Goal: Task Accomplishment & Management: Manage account settings

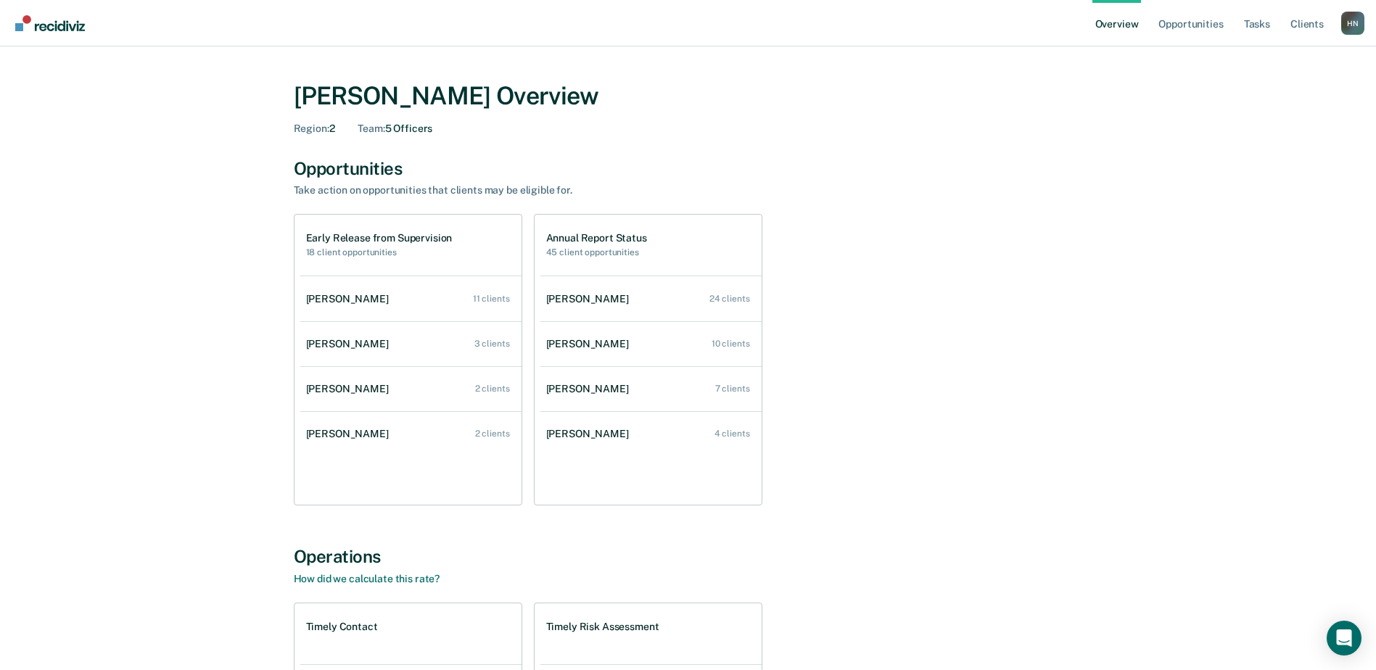
click at [990, 431] on div "Early Release from Supervision 18 client opportunities [PERSON_NAME] 11 clients…" at bounding box center [688, 360] width 789 height 292
click at [498, 521] on div "[PERSON_NAME] Overview Region : 2 Team : 5 Officers Opportunities Take action o…" at bounding box center [688, 494] width 870 height 860
click at [456, 104] on div "[PERSON_NAME] Overview" at bounding box center [688, 96] width 789 height 30
click at [394, 181] on div "Opportunities Take action on opportunities that clients may be eligible for." at bounding box center [688, 177] width 789 height 39
click at [632, 186] on div "Take action on opportunities that clients may be eligible for." at bounding box center [548, 190] width 508 height 12
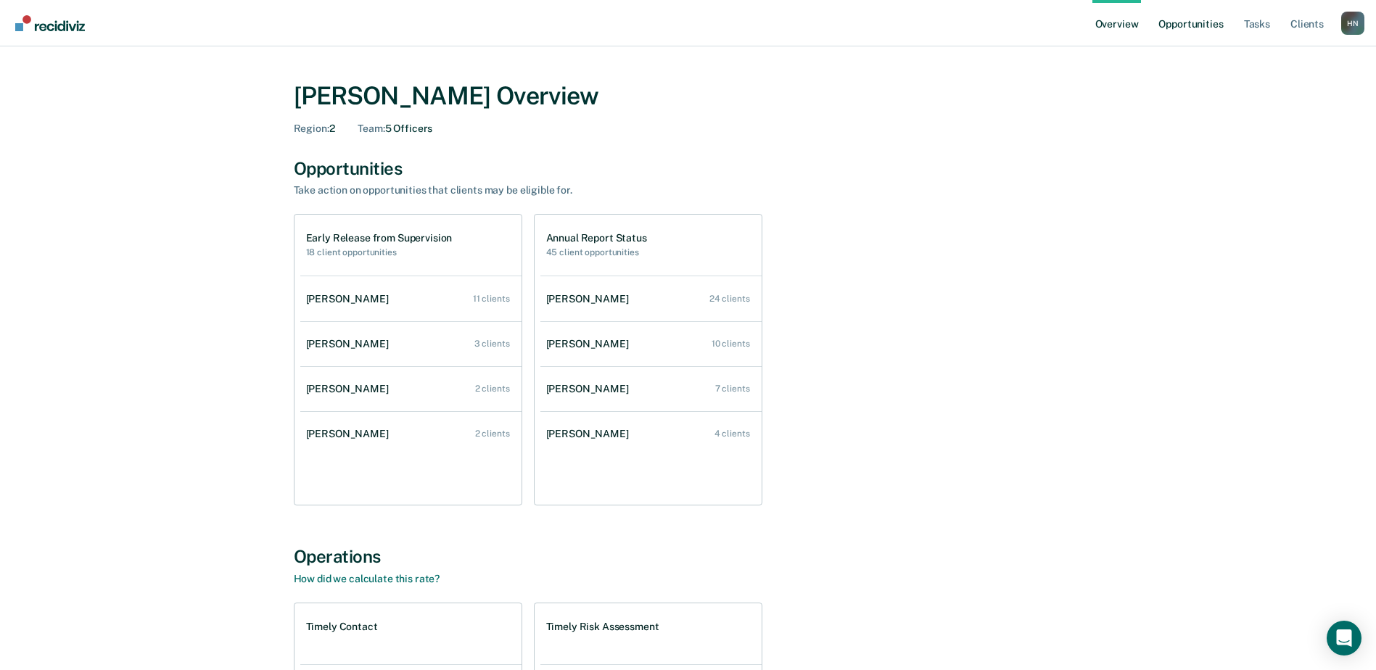
click at [1177, 30] on link "Opportunities" at bounding box center [1191, 23] width 70 height 46
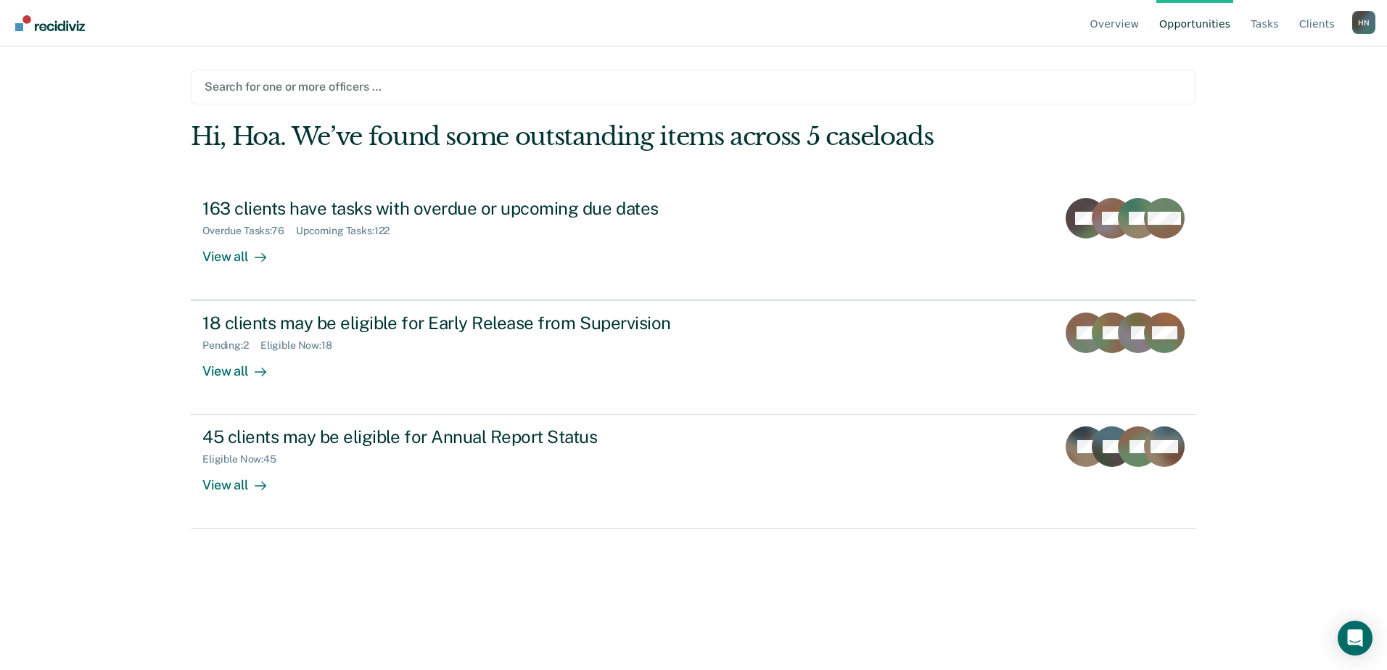
click at [385, 92] on div at bounding box center [694, 86] width 978 height 17
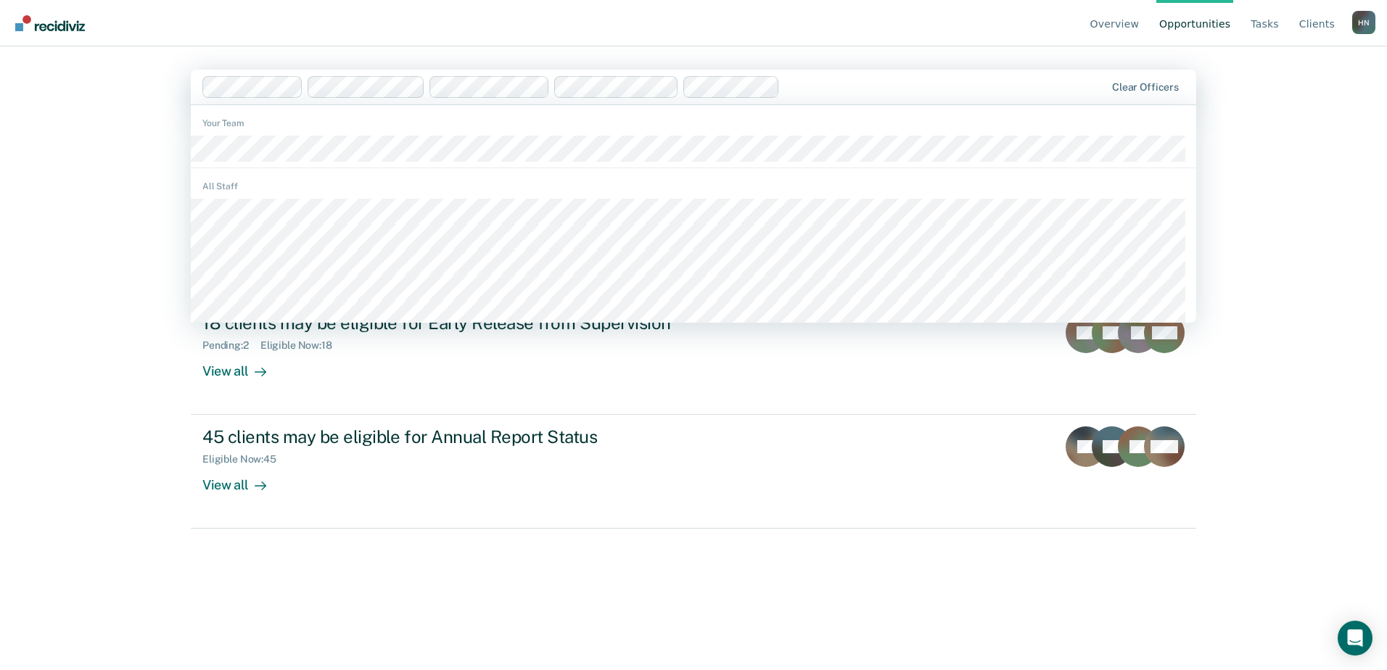
click at [942, 89] on div at bounding box center [945, 86] width 319 height 17
type input "h"
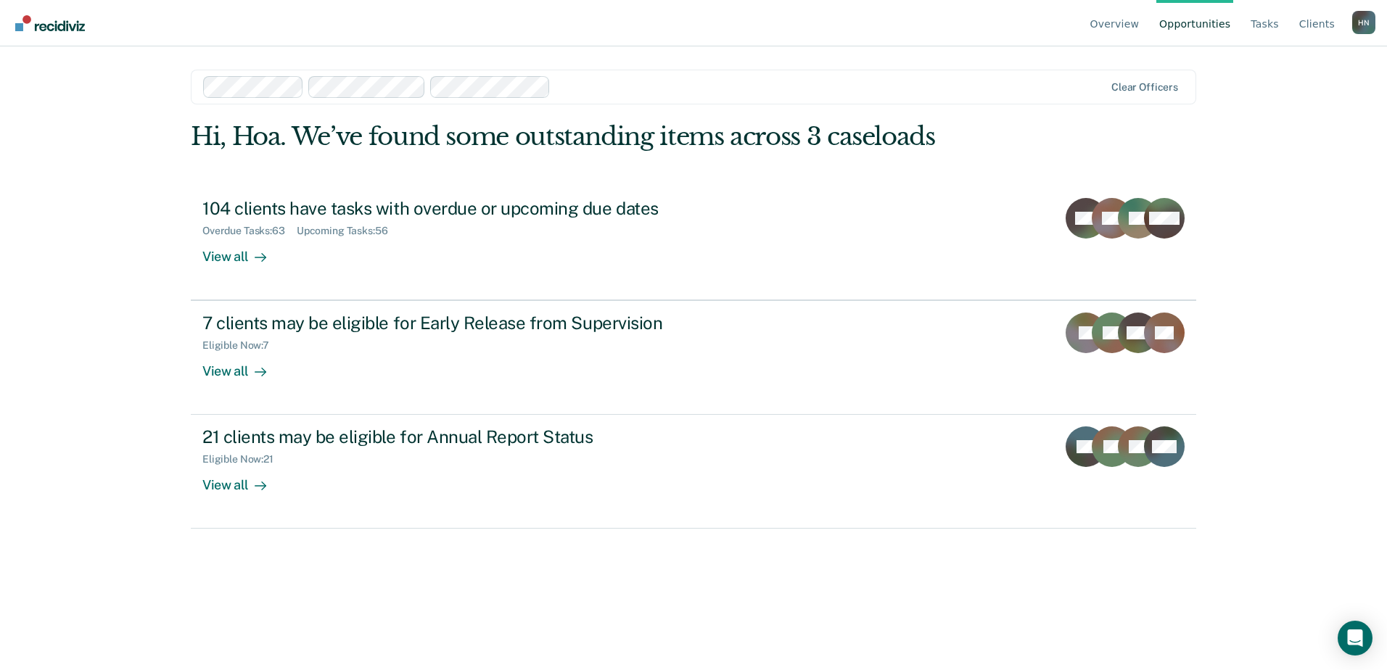
click at [460, 90] on div at bounding box center [654, 87] width 902 height 22
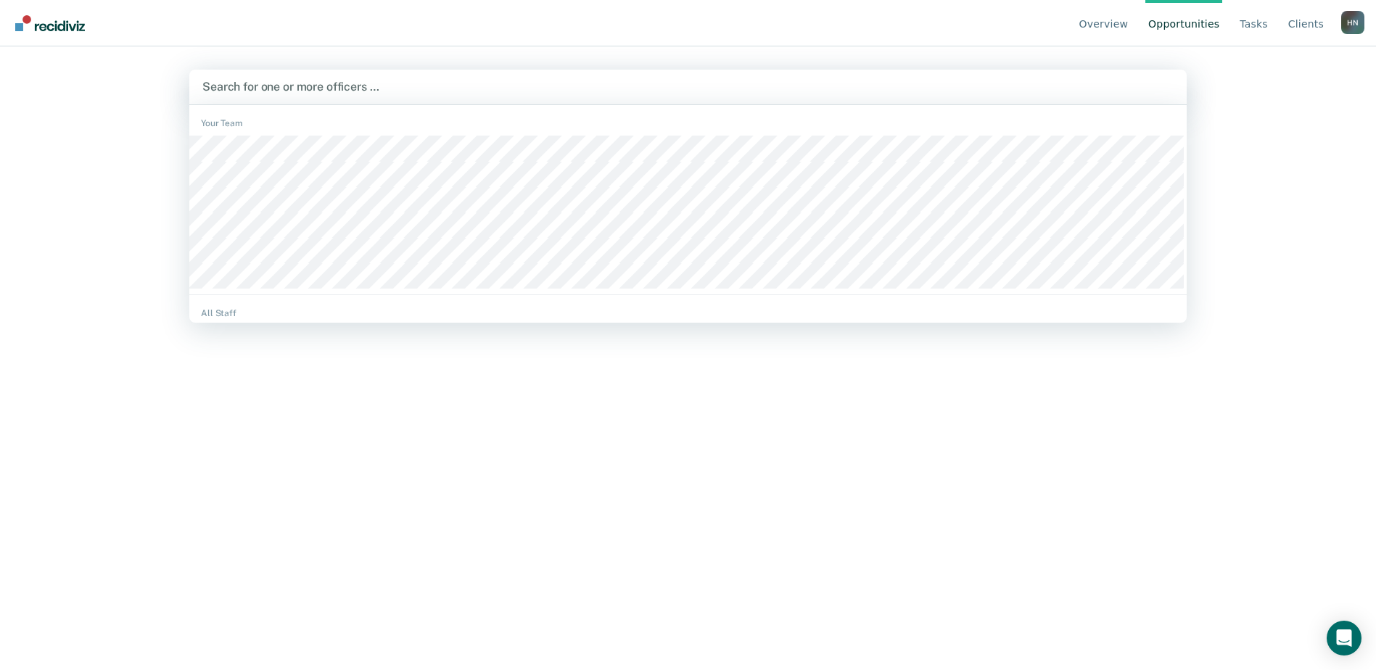
click at [349, 87] on div at bounding box center [687, 86] width 971 height 17
type input "s"
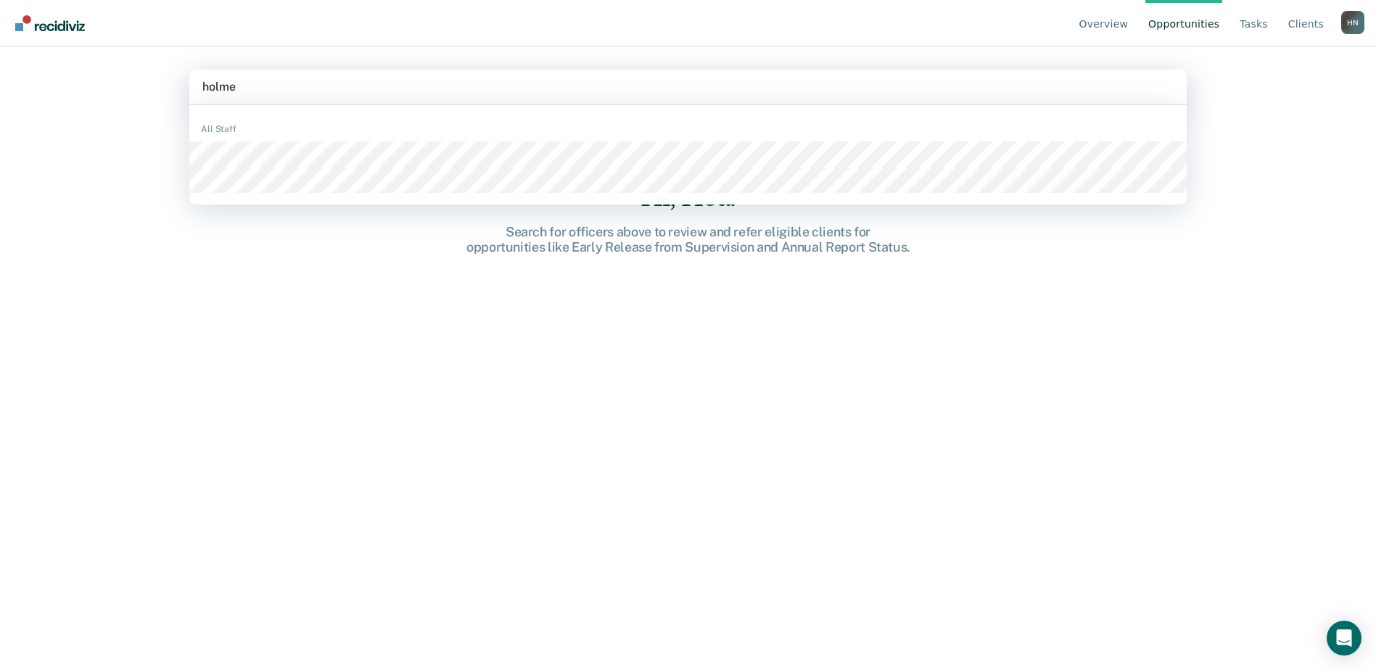
type input "[PERSON_NAME]"
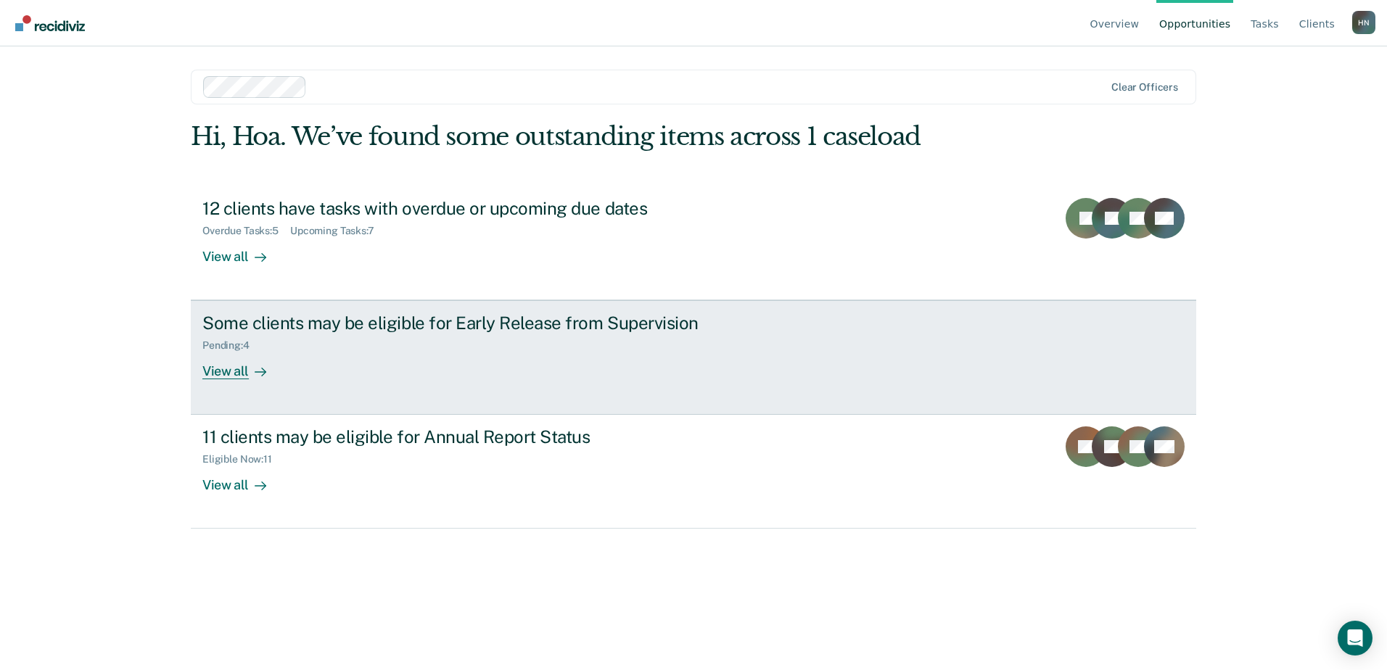
click at [239, 322] on div "Some clients may be eligible for Early Release from Supervision" at bounding box center [456, 323] width 509 height 21
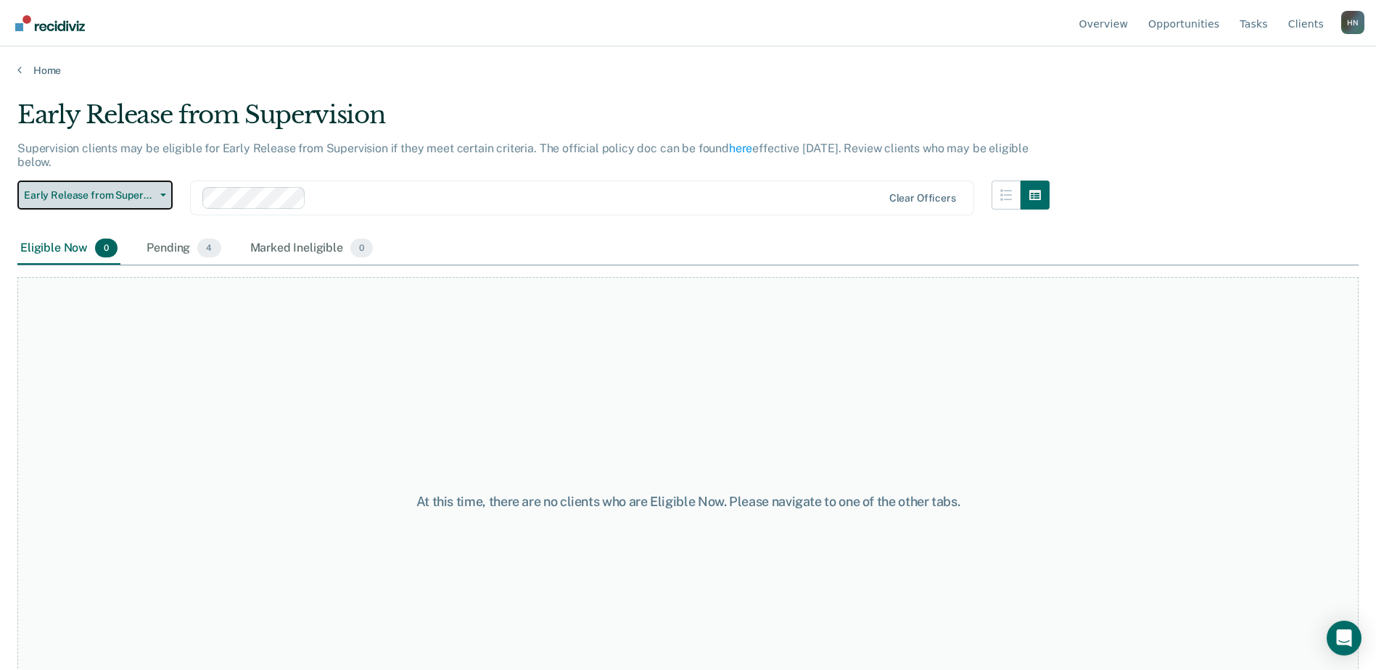
click at [93, 194] on span "Early Release from Supervision" at bounding box center [89, 195] width 131 height 12
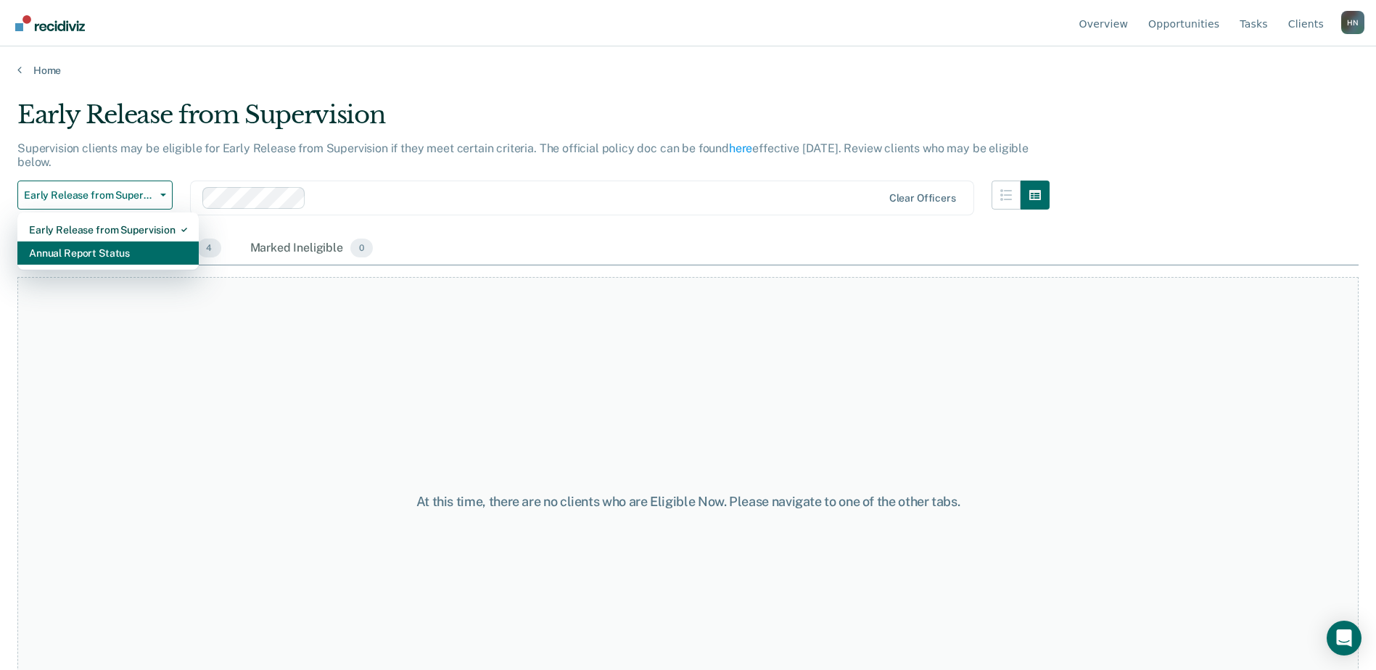
click at [82, 252] on div "Annual Report Status" at bounding box center [108, 253] width 158 height 23
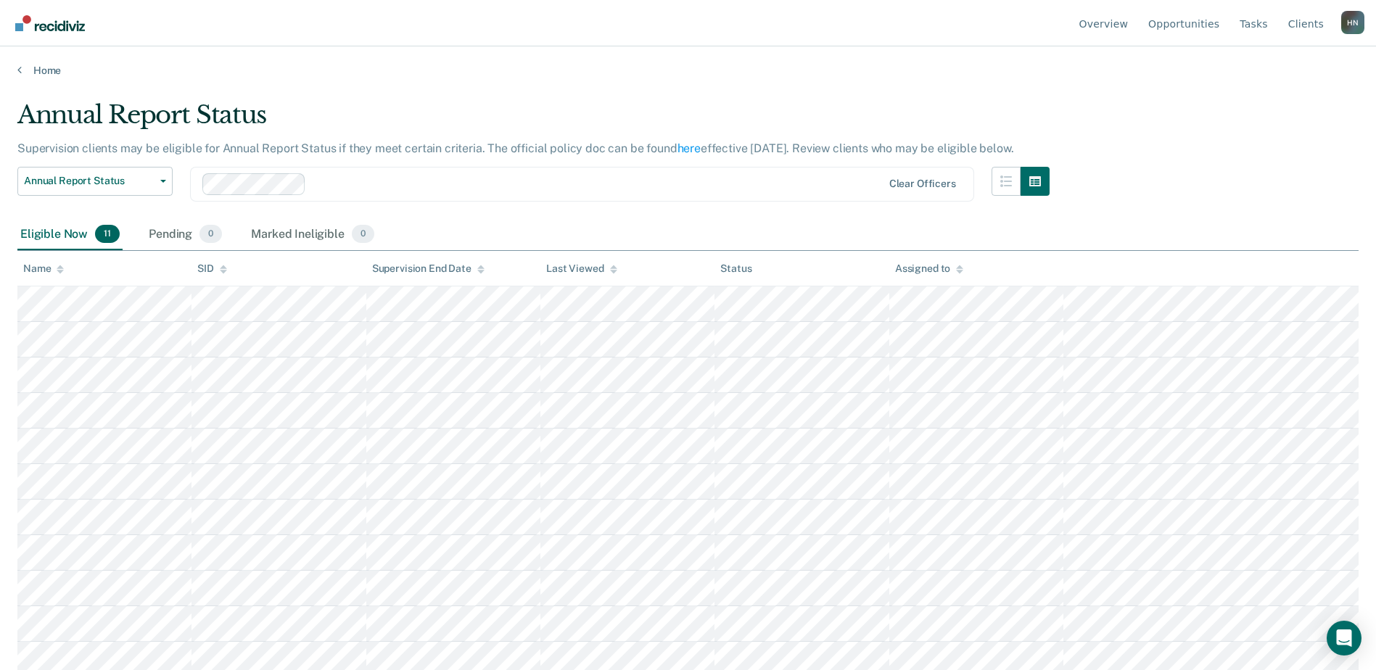
click at [569, 221] on div "Eligible Now 11 Pending 0 Marked Ineligible 0" at bounding box center [687, 235] width 1341 height 33
click at [1195, 200] on div "Annual Report Status Supervision clients may be eligible for Annual Report Stat…" at bounding box center [687, 330] width 1341 height 461
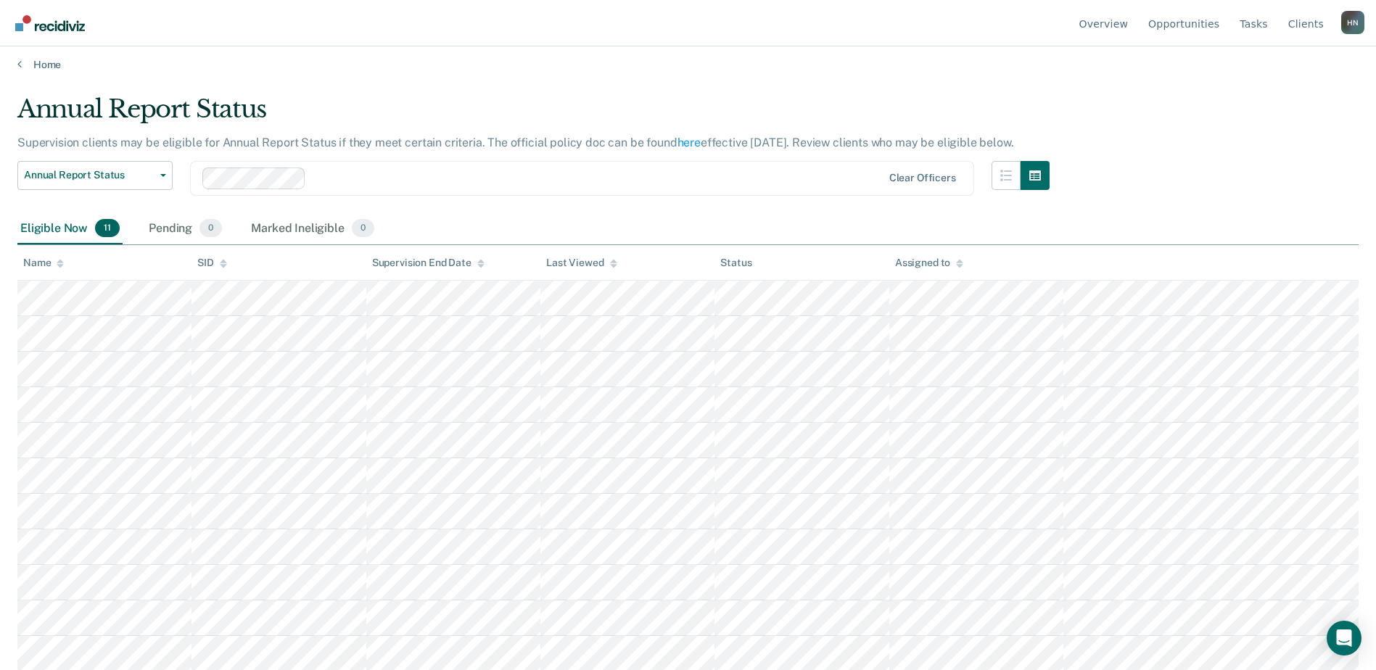
scroll to position [7, 0]
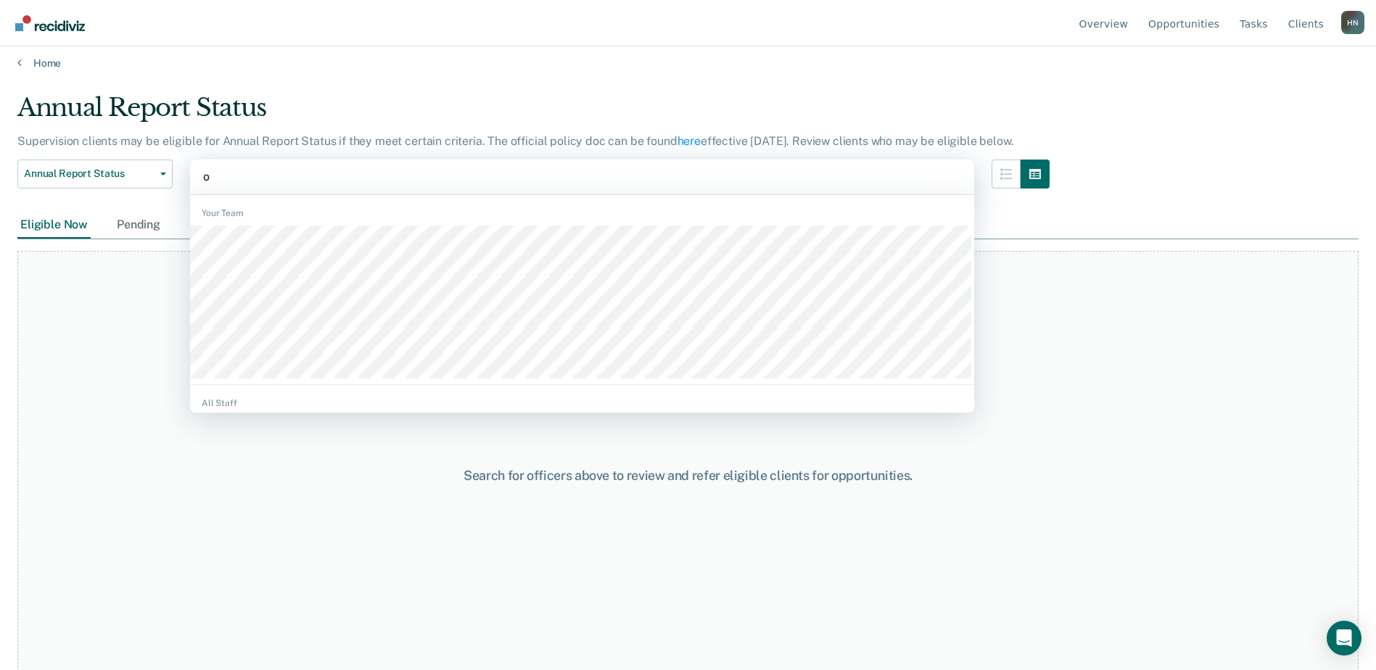
type input "og"
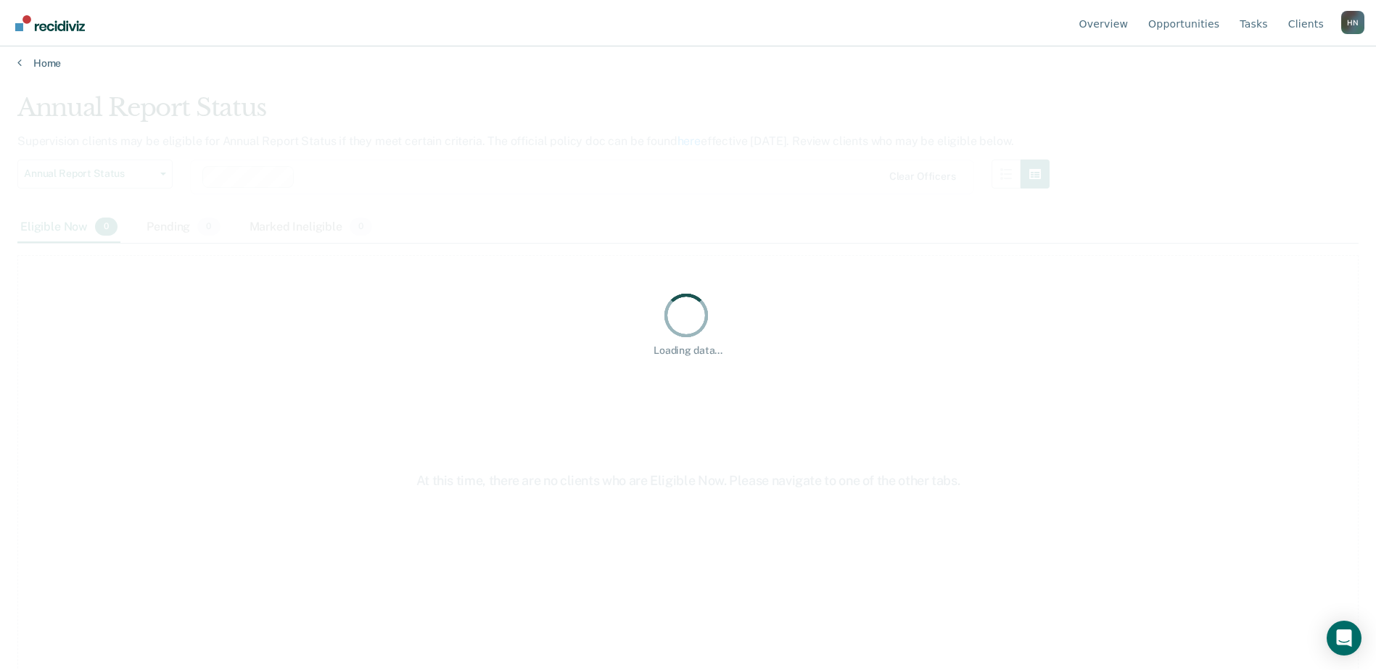
scroll to position [0, 0]
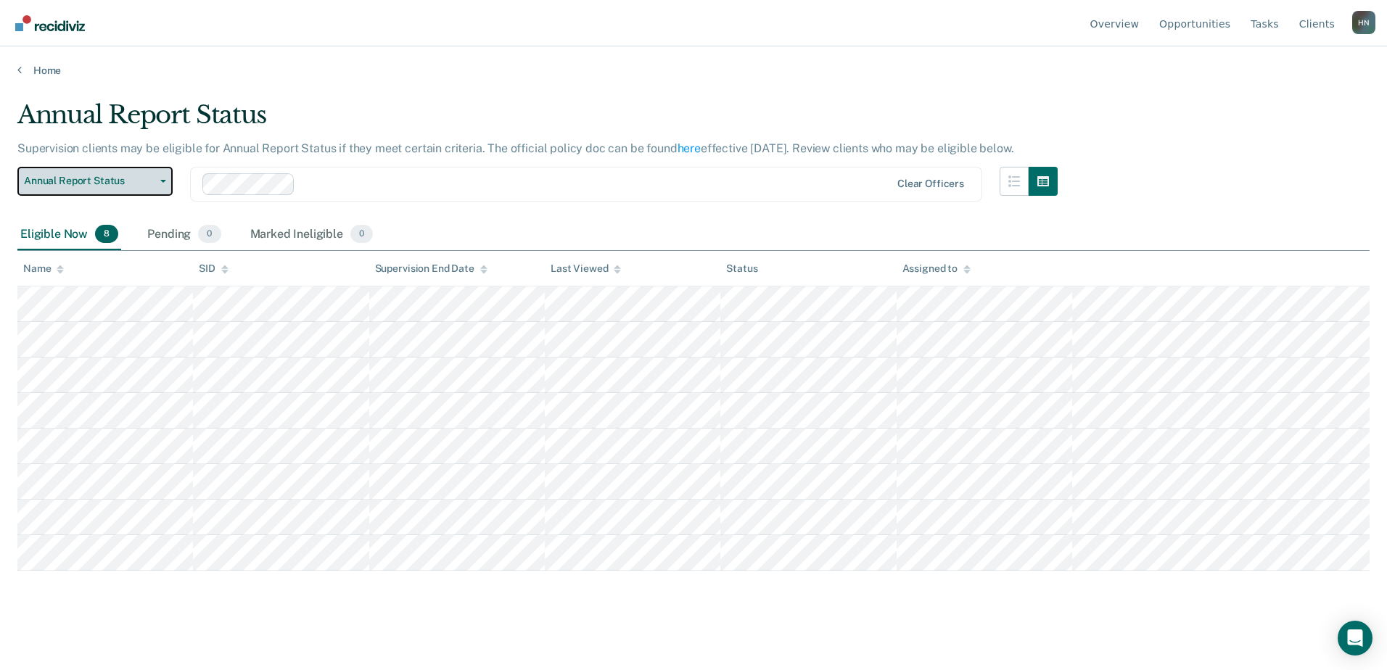
click at [96, 186] on span "Annual Report Status" at bounding box center [89, 181] width 131 height 12
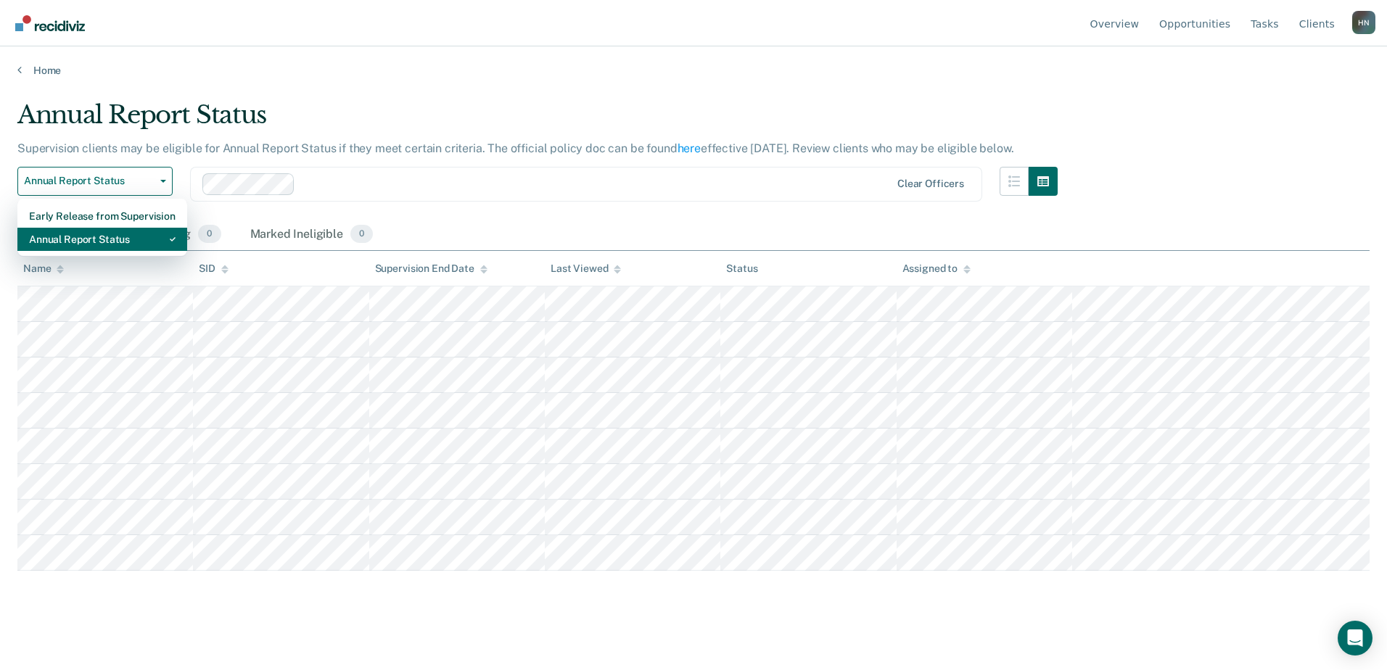
click at [102, 239] on div "Annual Report Status" at bounding box center [102, 239] width 147 height 23
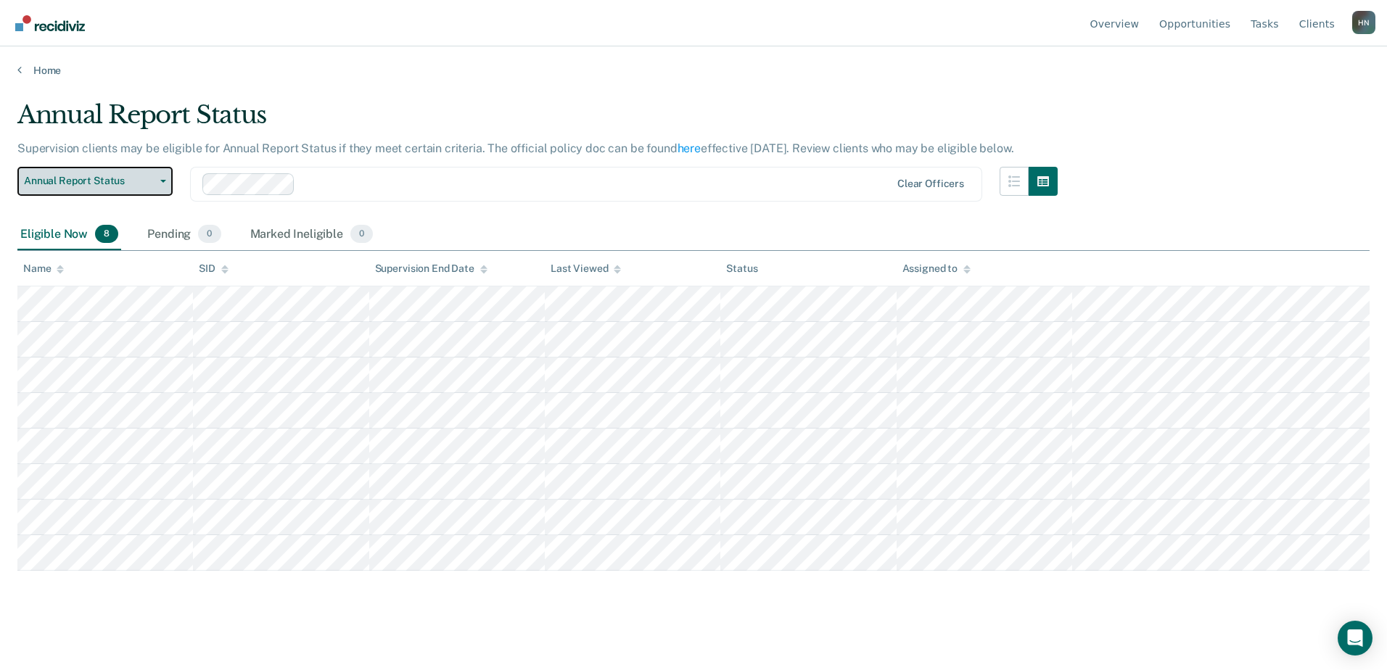
click at [97, 184] on span "Annual Report Status" at bounding box center [89, 181] width 131 height 12
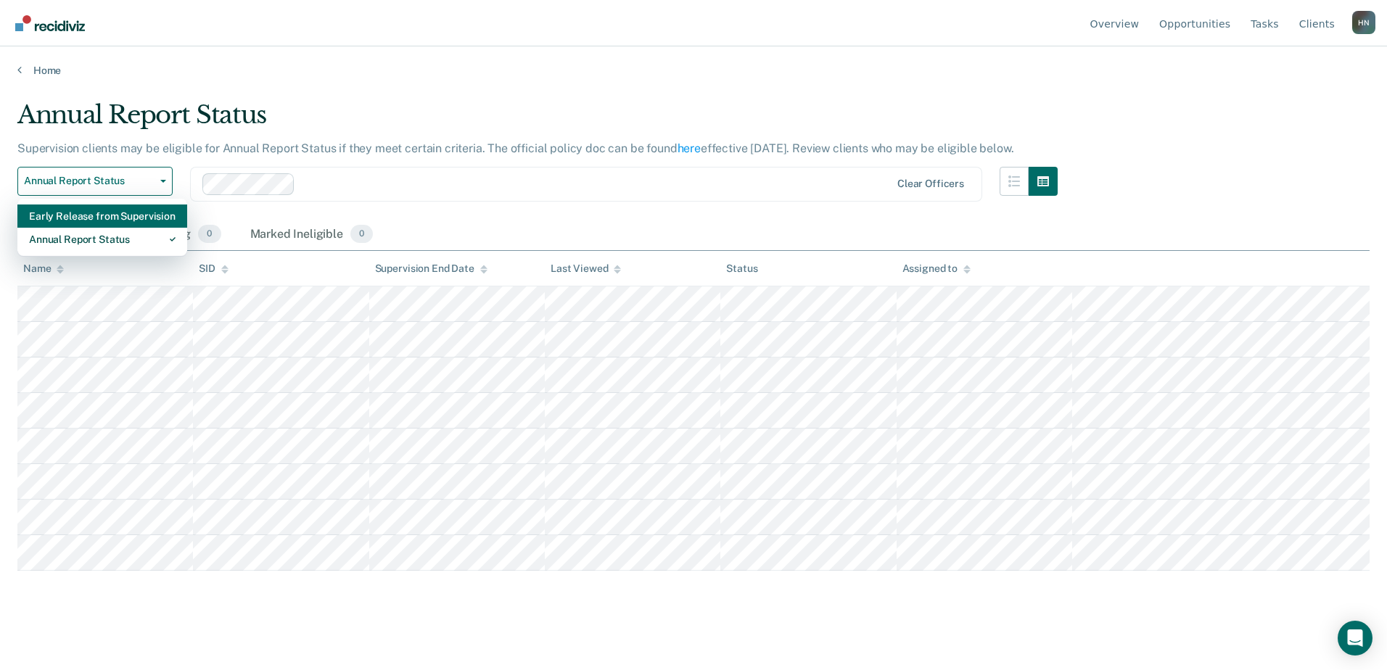
click at [105, 215] on div "Early Release from Supervision" at bounding box center [102, 216] width 147 height 23
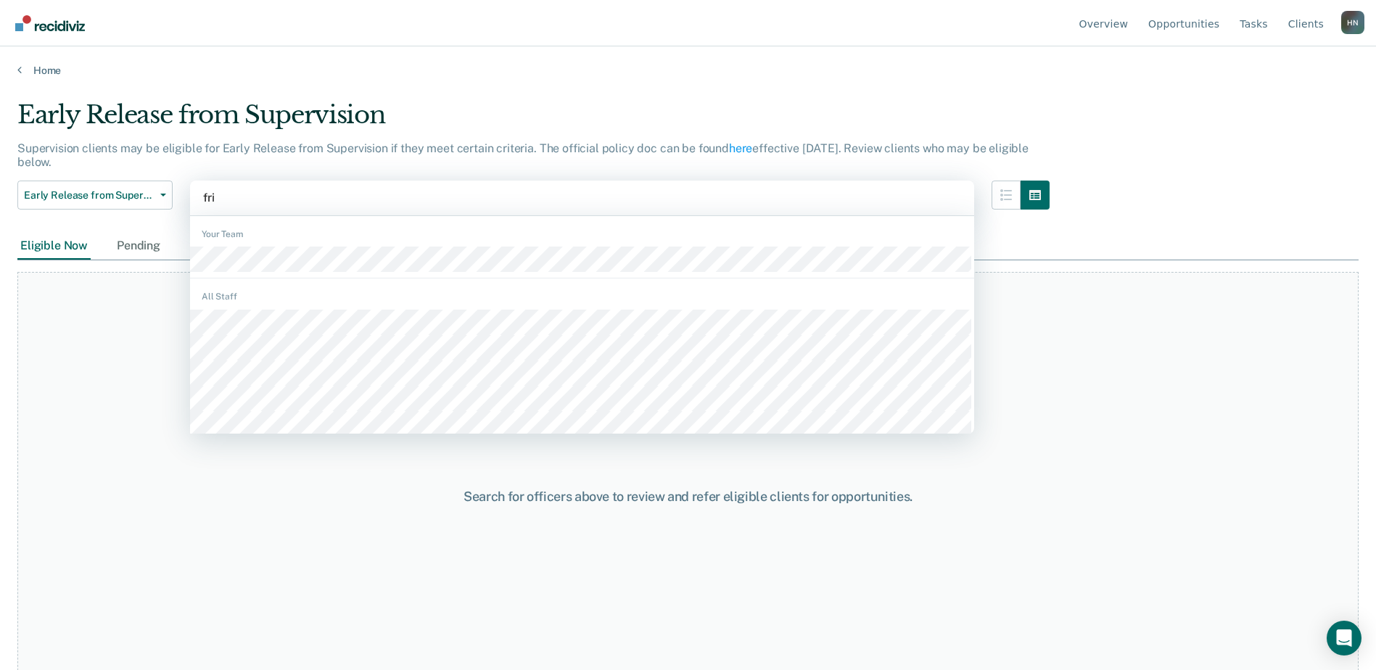
type input "[PERSON_NAME]"
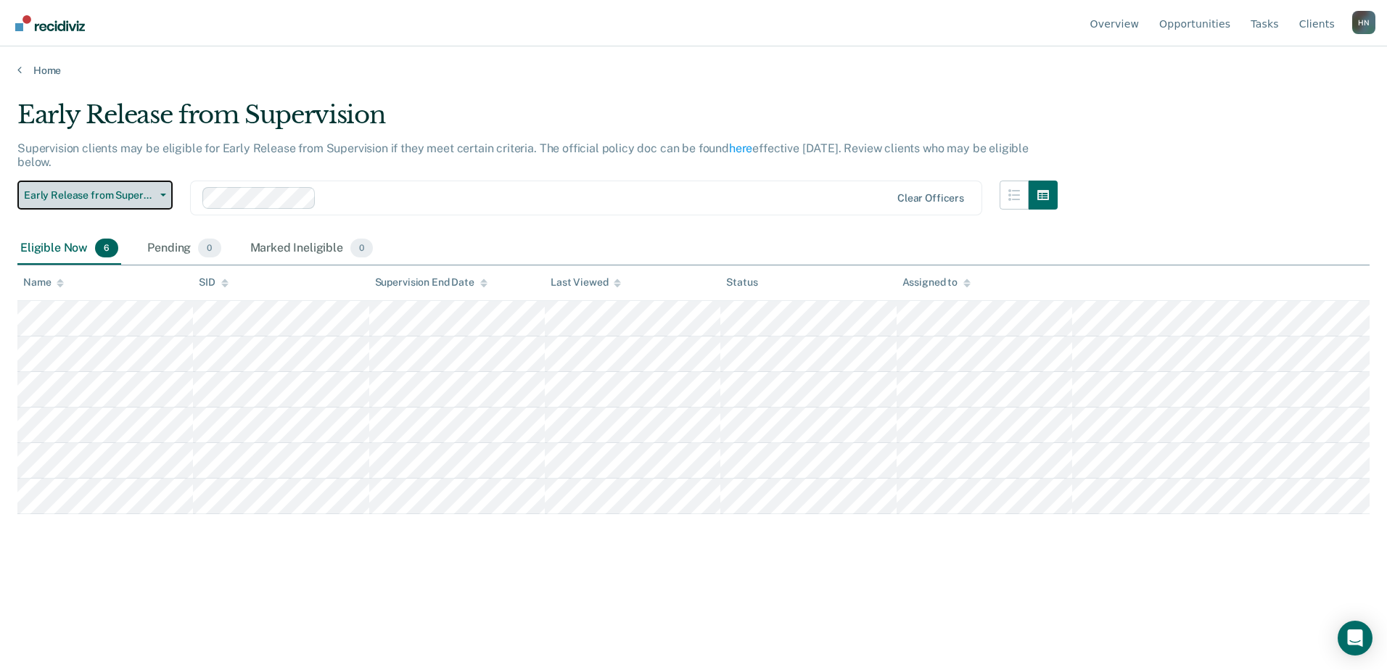
click at [123, 187] on button "Early Release from Supervision" at bounding box center [94, 195] width 155 height 29
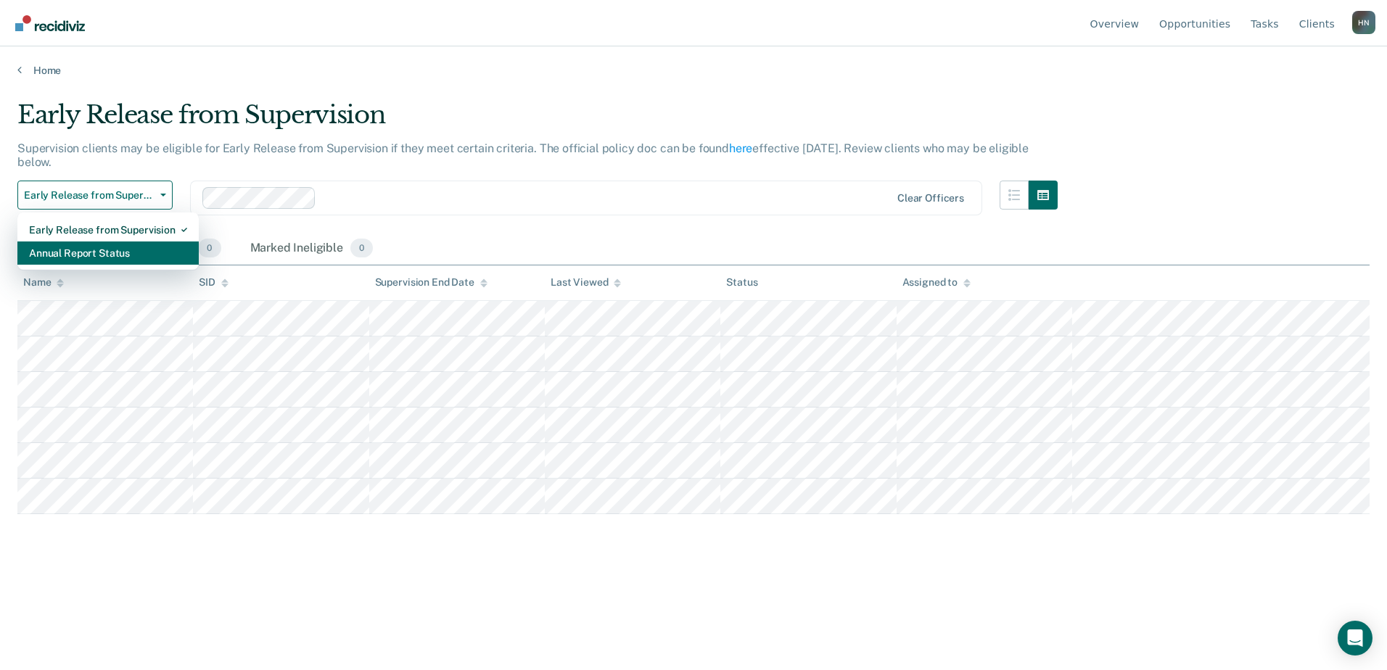
click at [102, 252] on div "Annual Report Status" at bounding box center [108, 253] width 158 height 23
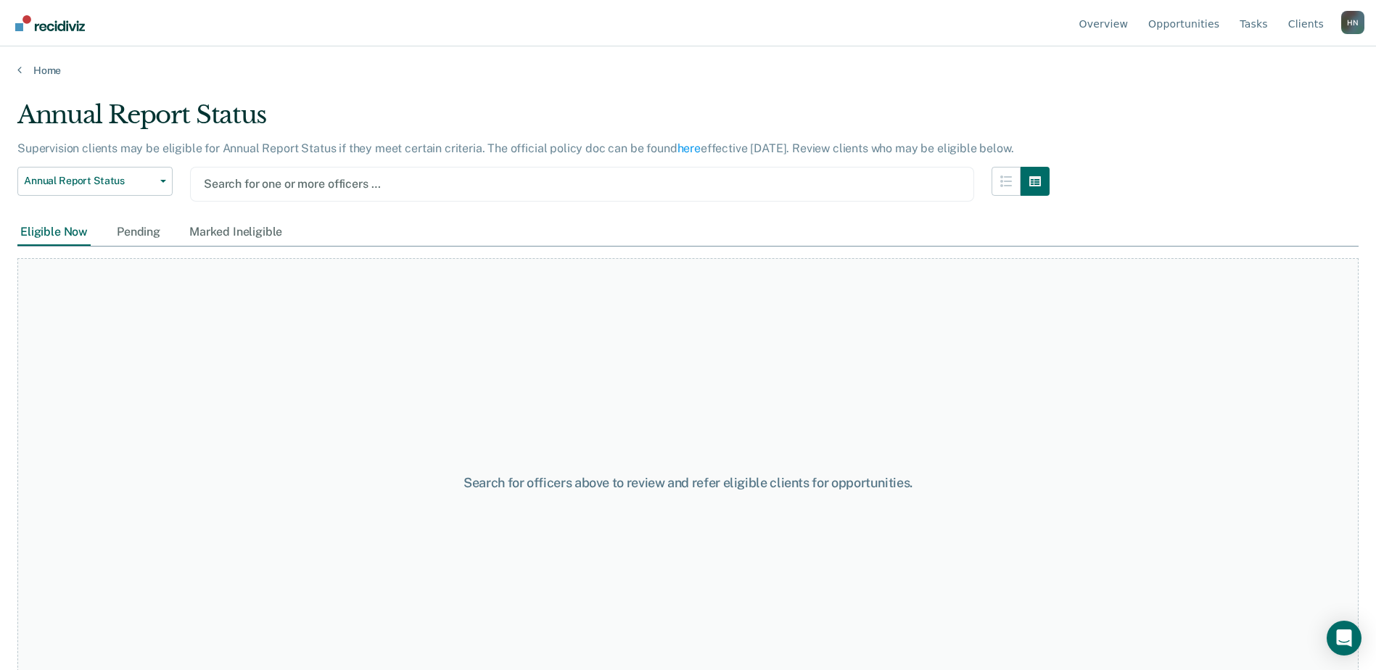
click at [1139, 203] on div "Annual Report Status Supervision clients may be eligible for Annual Report Stat…" at bounding box center [687, 330] width 1341 height 461
click at [287, 186] on div at bounding box center [582, 184] width 757 height 17
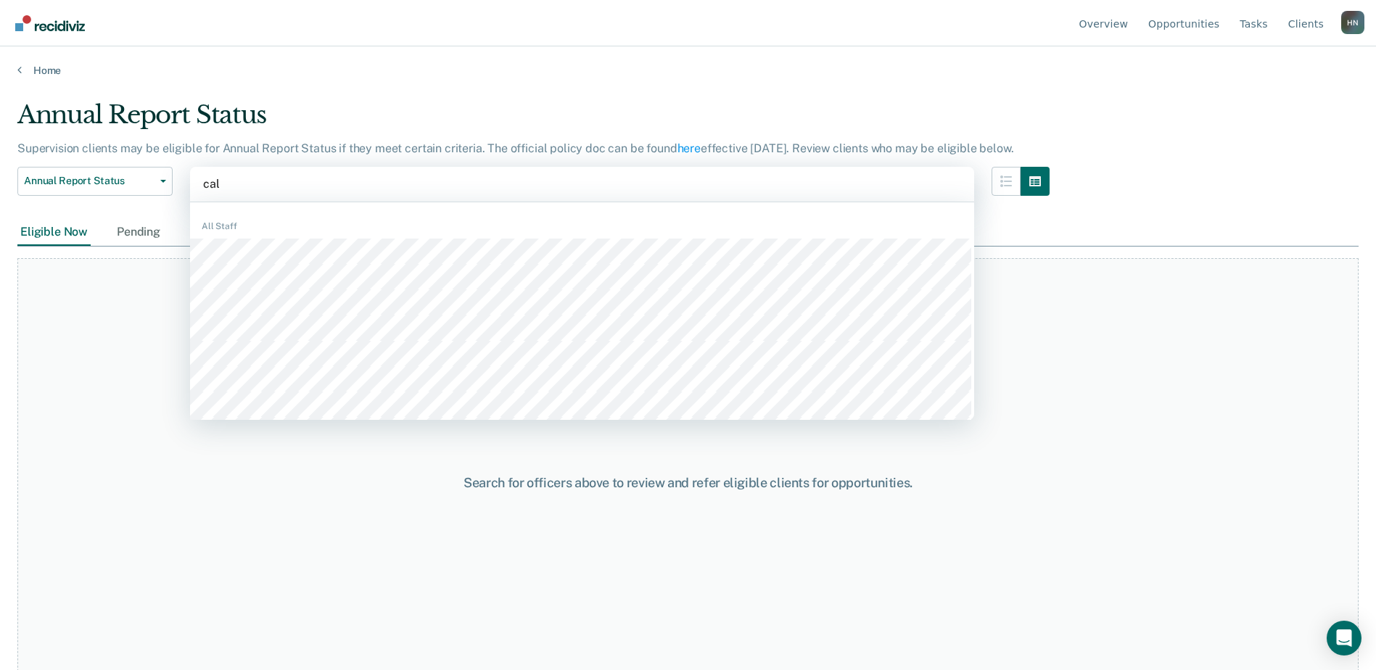
type input "cald"
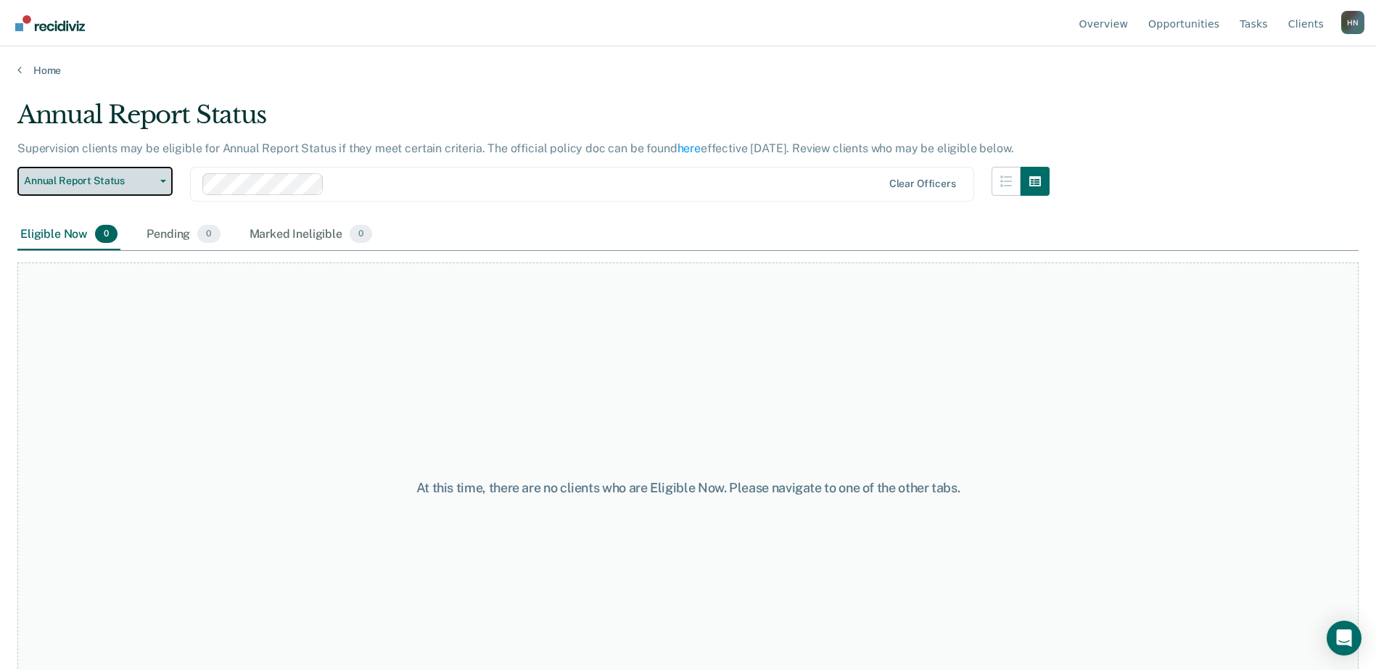
click at [127, 176] on span "Annual Report Status" at bounding box center [89, 181] width 131 height 12
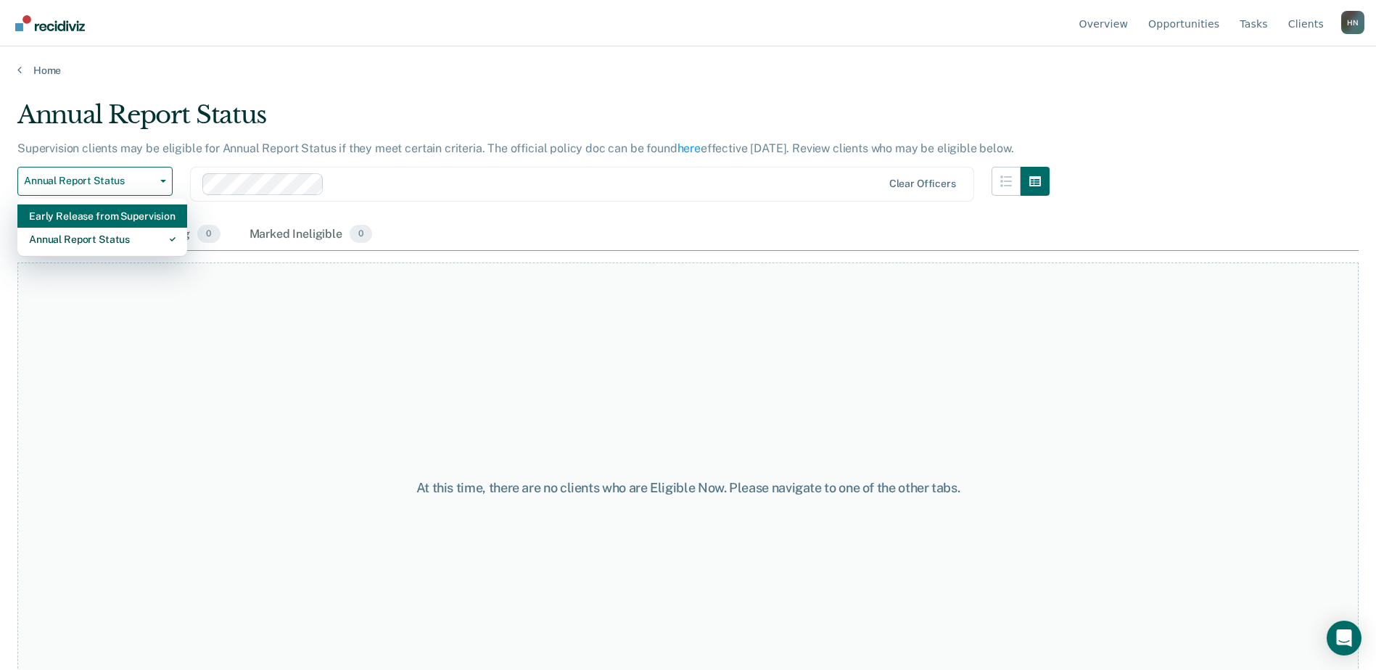
click at [98, 214] on div "Early Release from Supervision" at bounding box center [102, 216] width 147 height 23
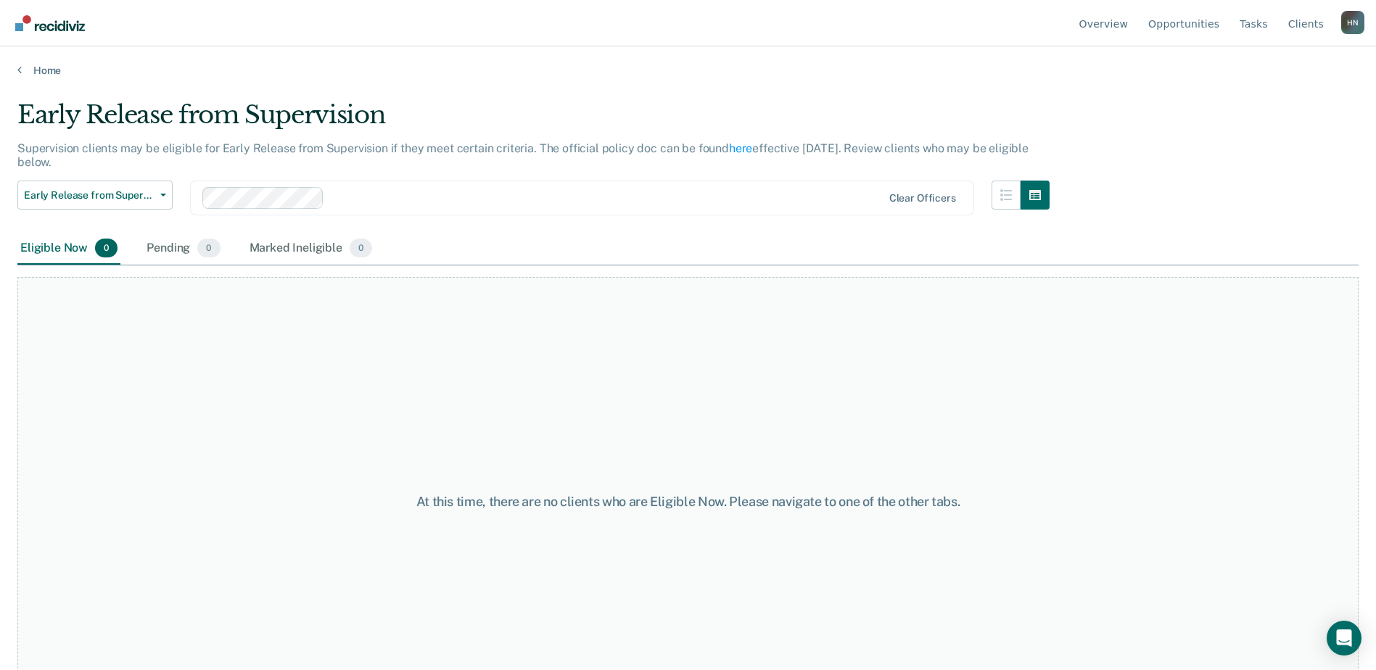
drag, startPoint x: 1351, startPoint y: 192, endPoint x: 1306, endPoint y: 183, distance: 46.0
click at [1344, 189] on div "Early Release from Supervision Supervision clients may be eligible for Early Re…" at bounding box center [687, 330] width 1341 height 461
click at [1348, 19] on div "H N" at bounding box center [1352, 22] width 23 height 23
click at [1258, 116] on link "Log Out" at bounding box center [1295, 114] width 94 height 12
